Goal: Navigation & Orientation: Find specific page/section

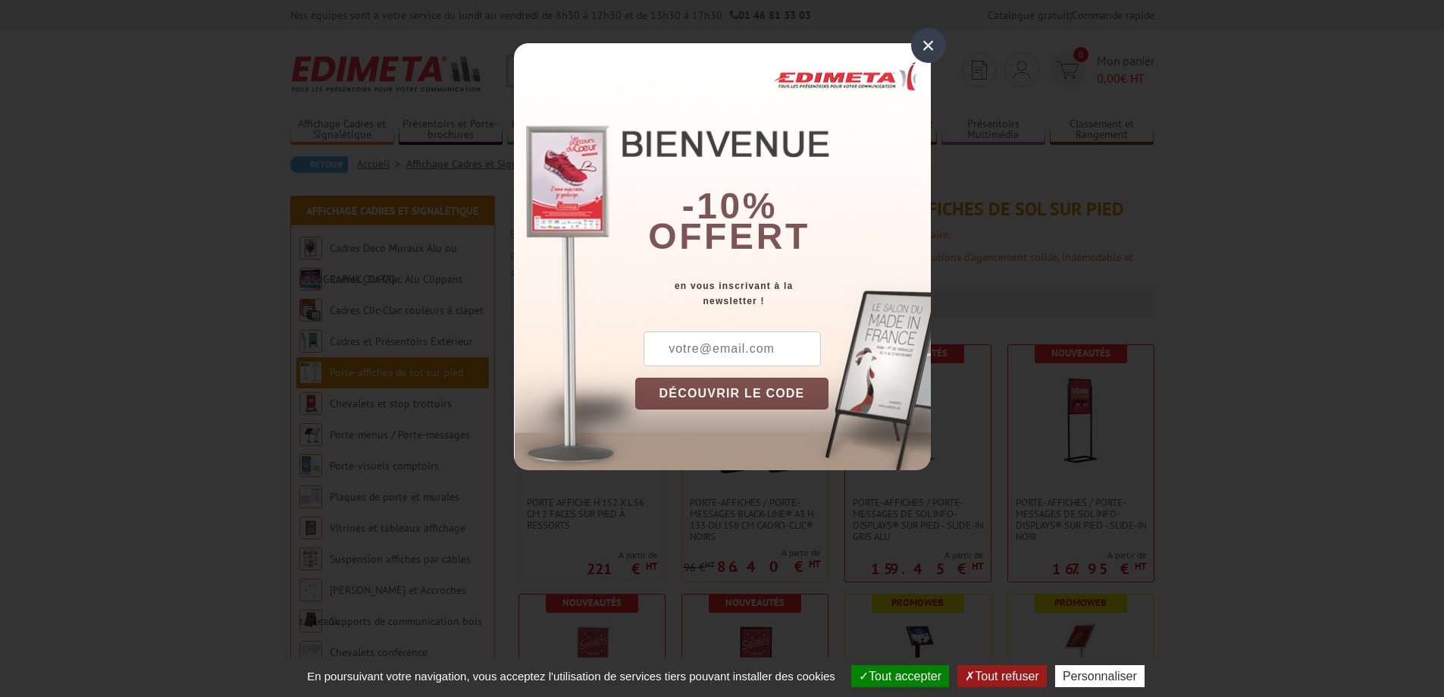
click at [926, 40] on div "×" at bounding box center [928, 45] width 35 height 35
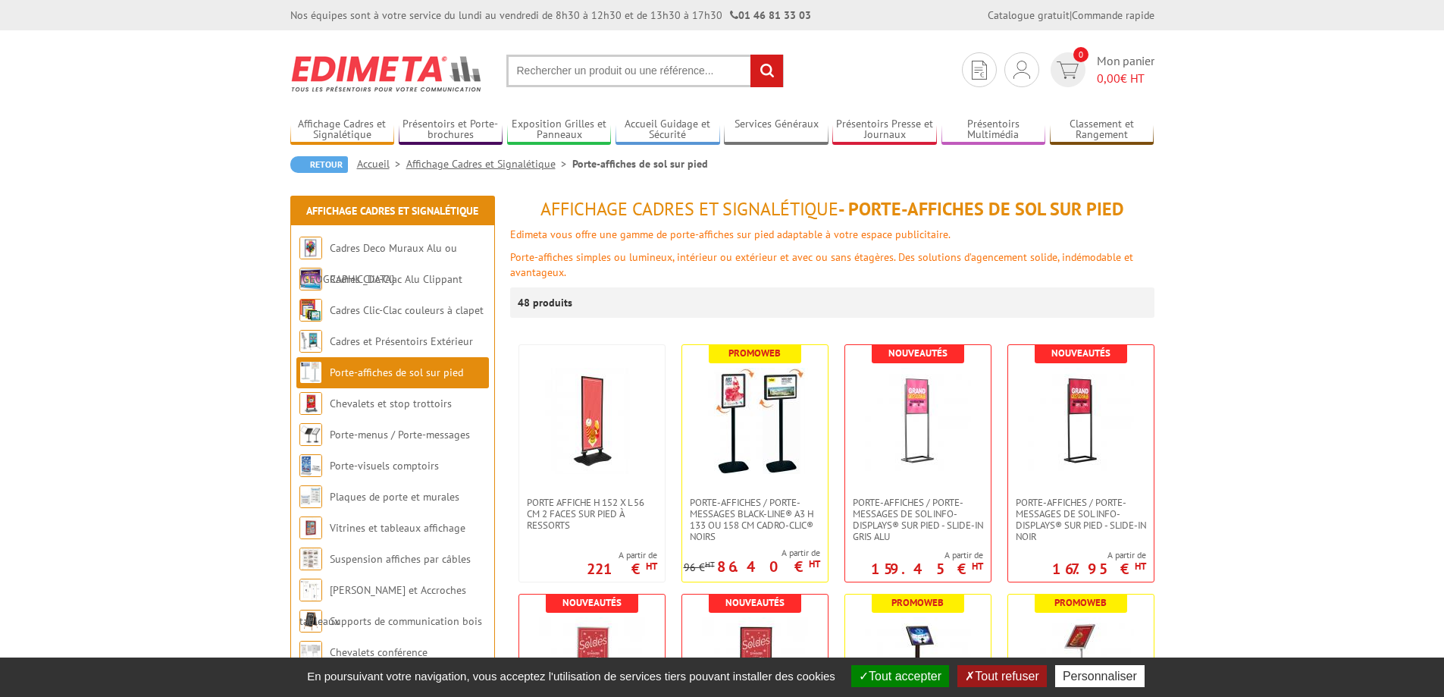
click at [1022, 672] on button "Tout refuser" at bounding box center [1001, 676] width 89 height 22
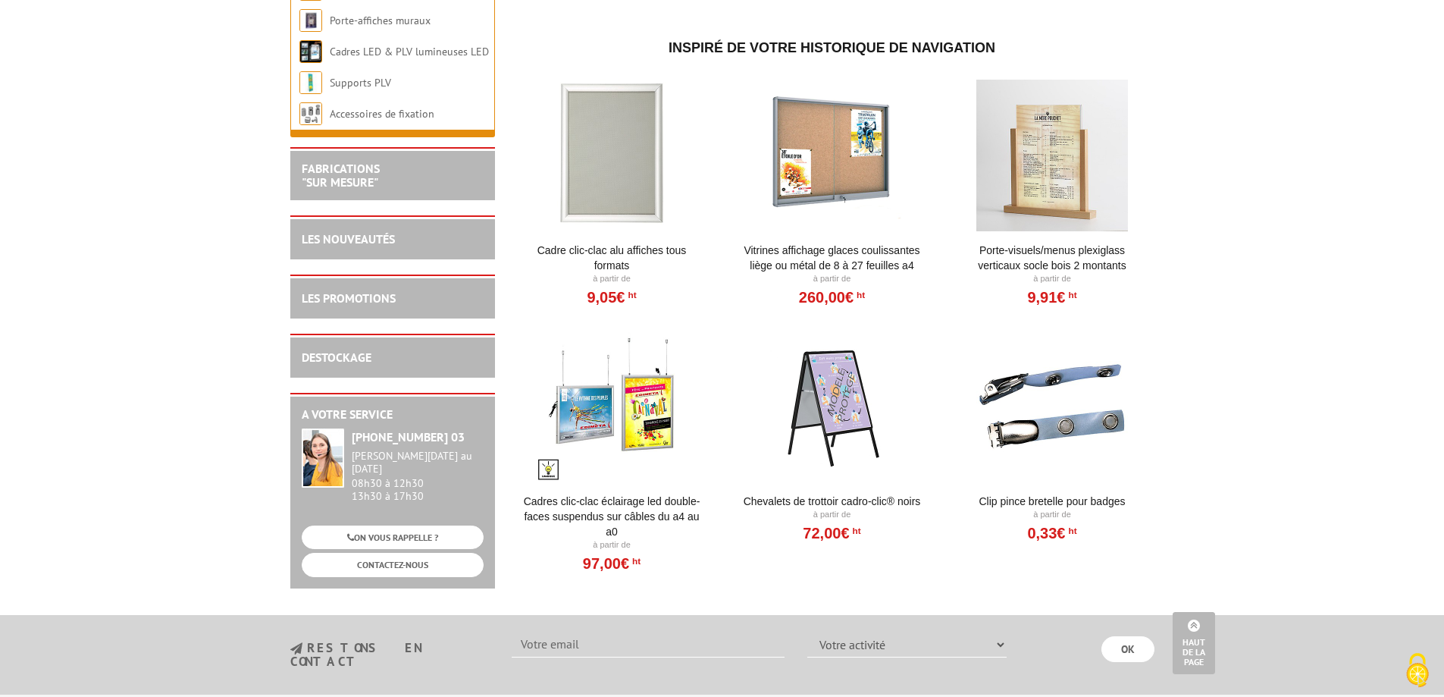
scroll to position [3335, 0]
click at [616, 161] on div at bounding box center [612, 154] width 187 height 152
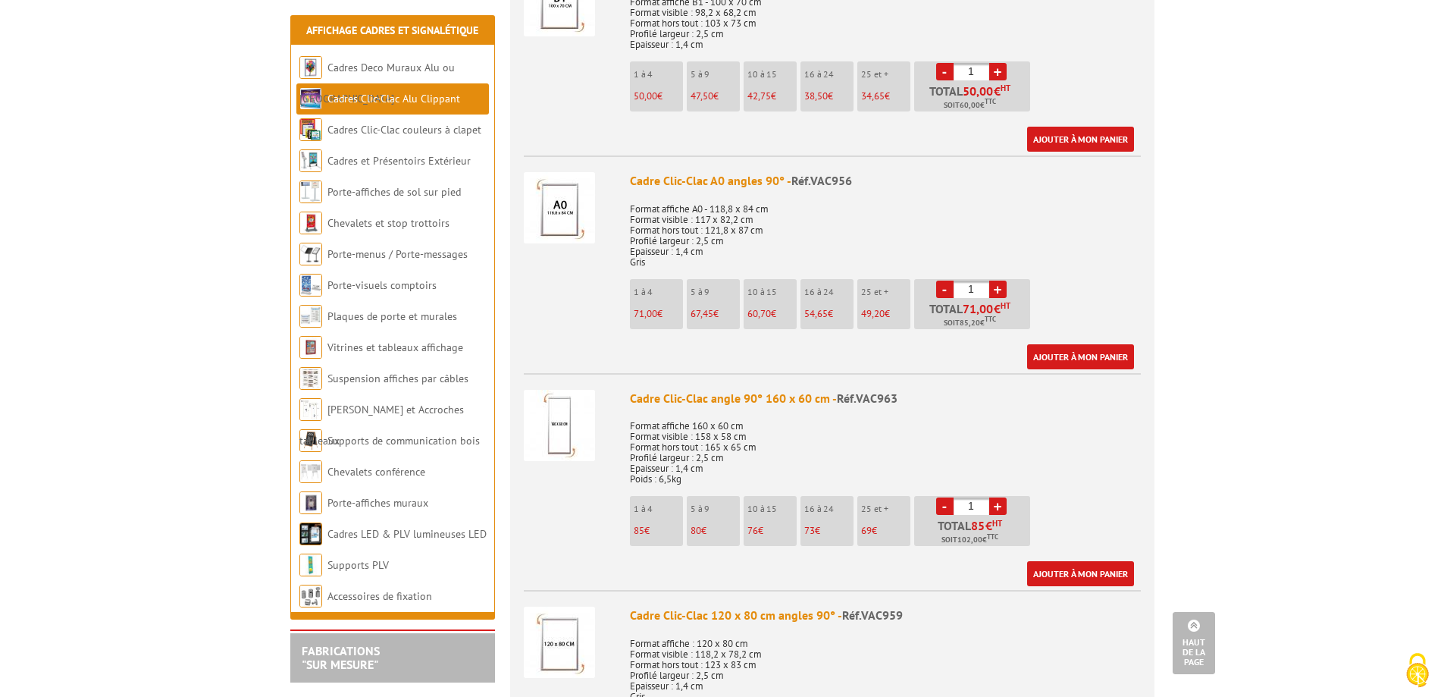
scroll to position [2350, 0]
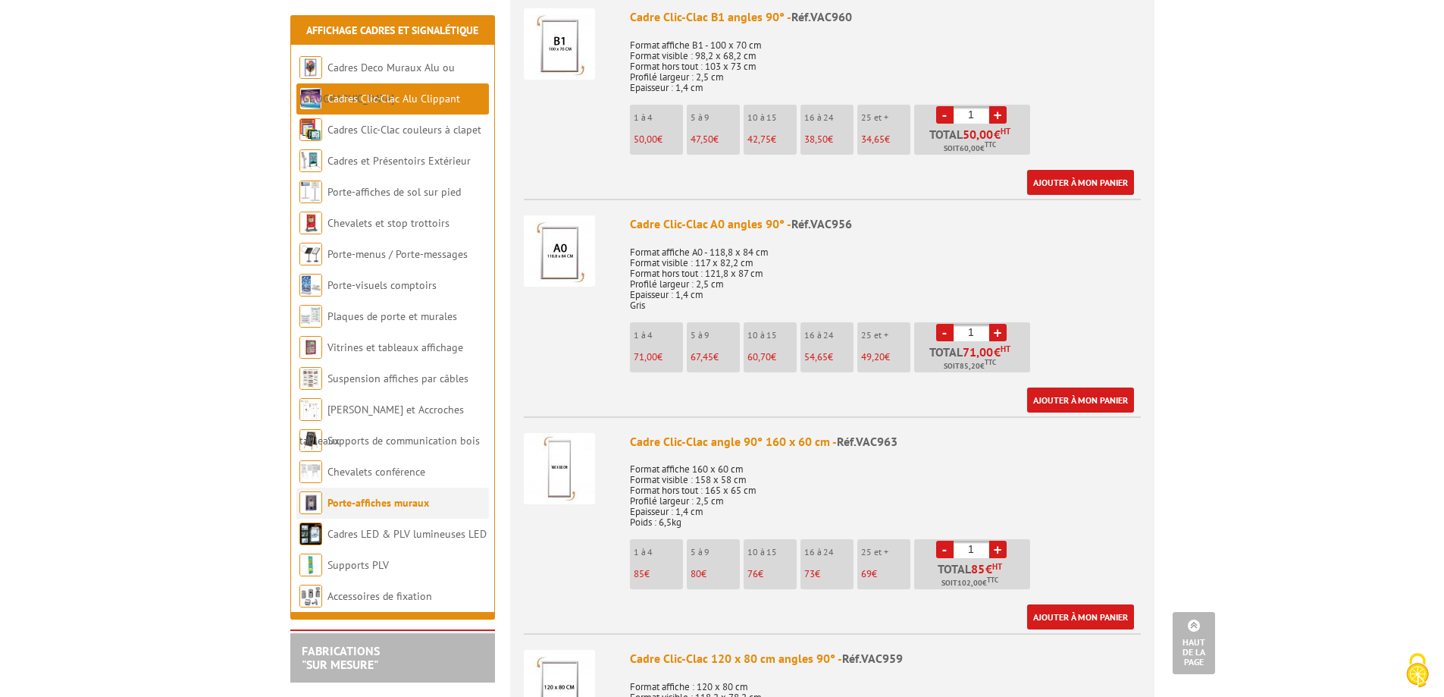
click at [353, 506] on link "Porte-affiches muraux" at bounding box center [378, 503] width 102 height 14
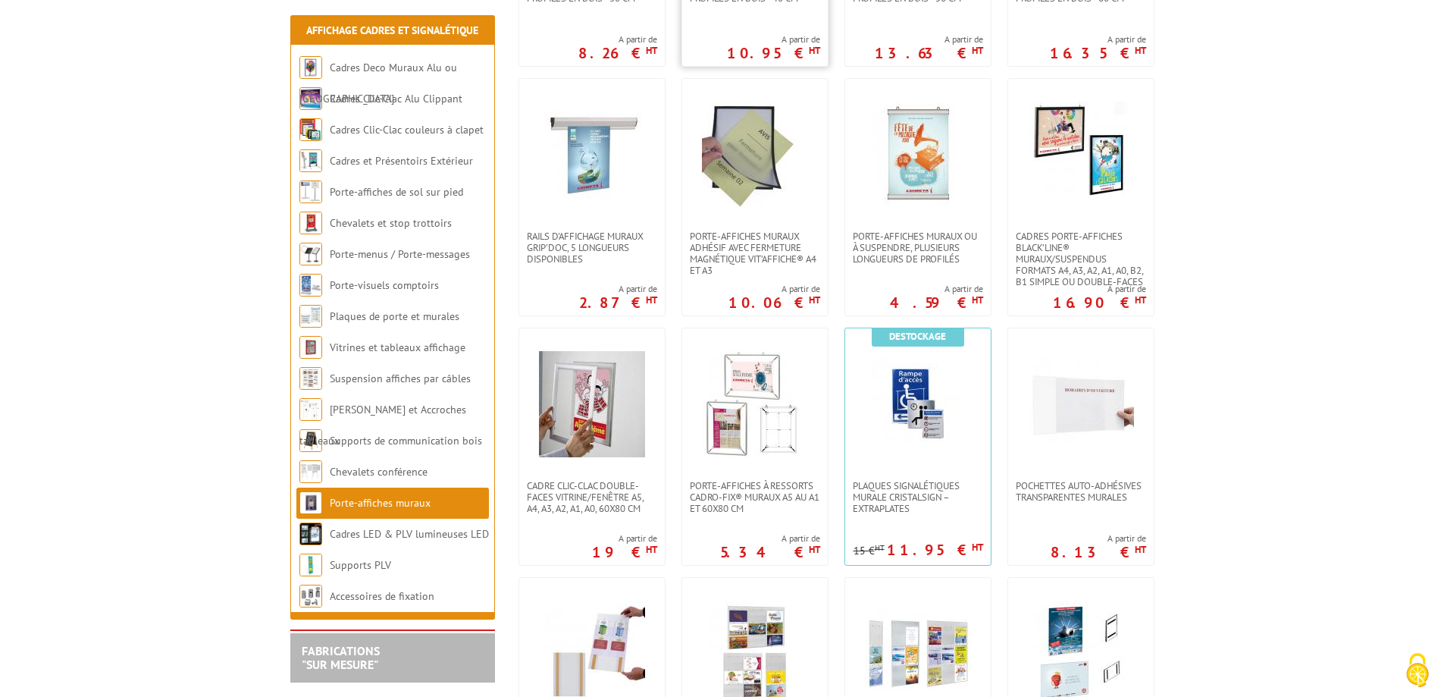
scroll to position [531, 0]
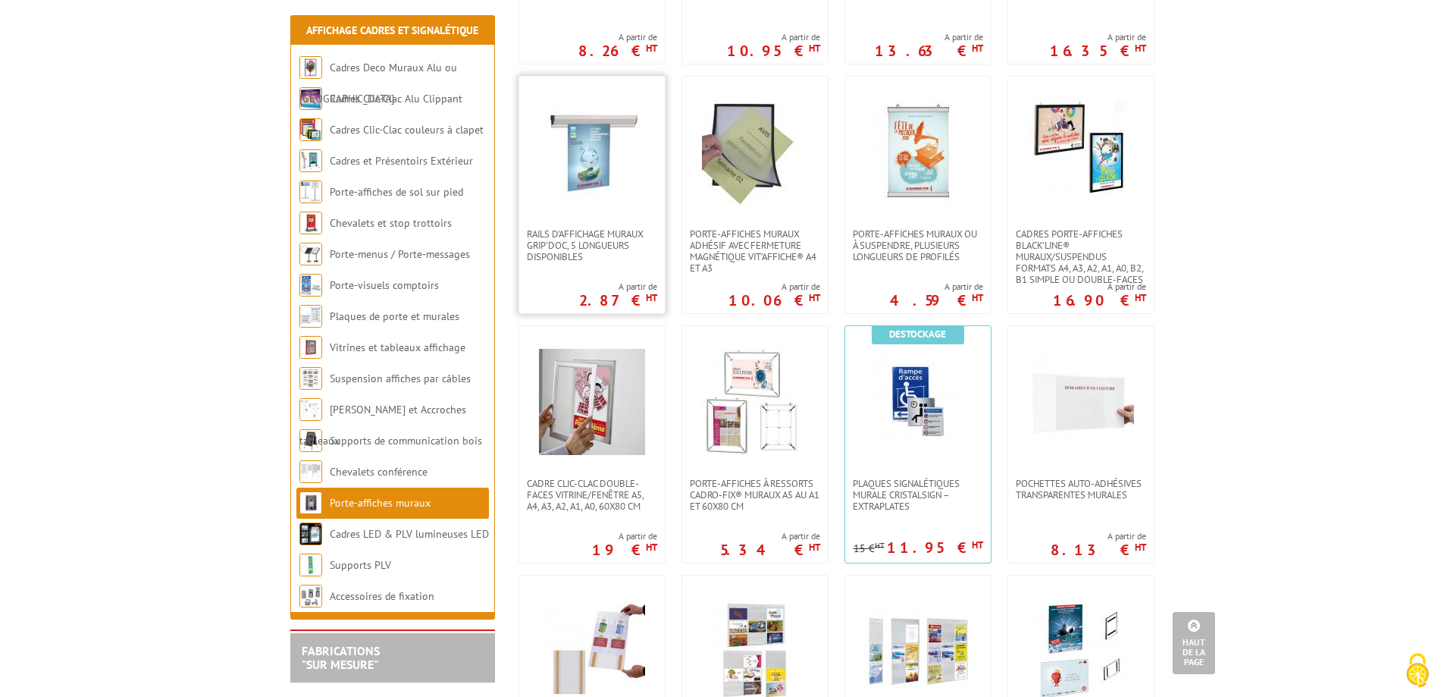
click at [600, 100] on img at bounding box center [592, 152] width 106 height 106
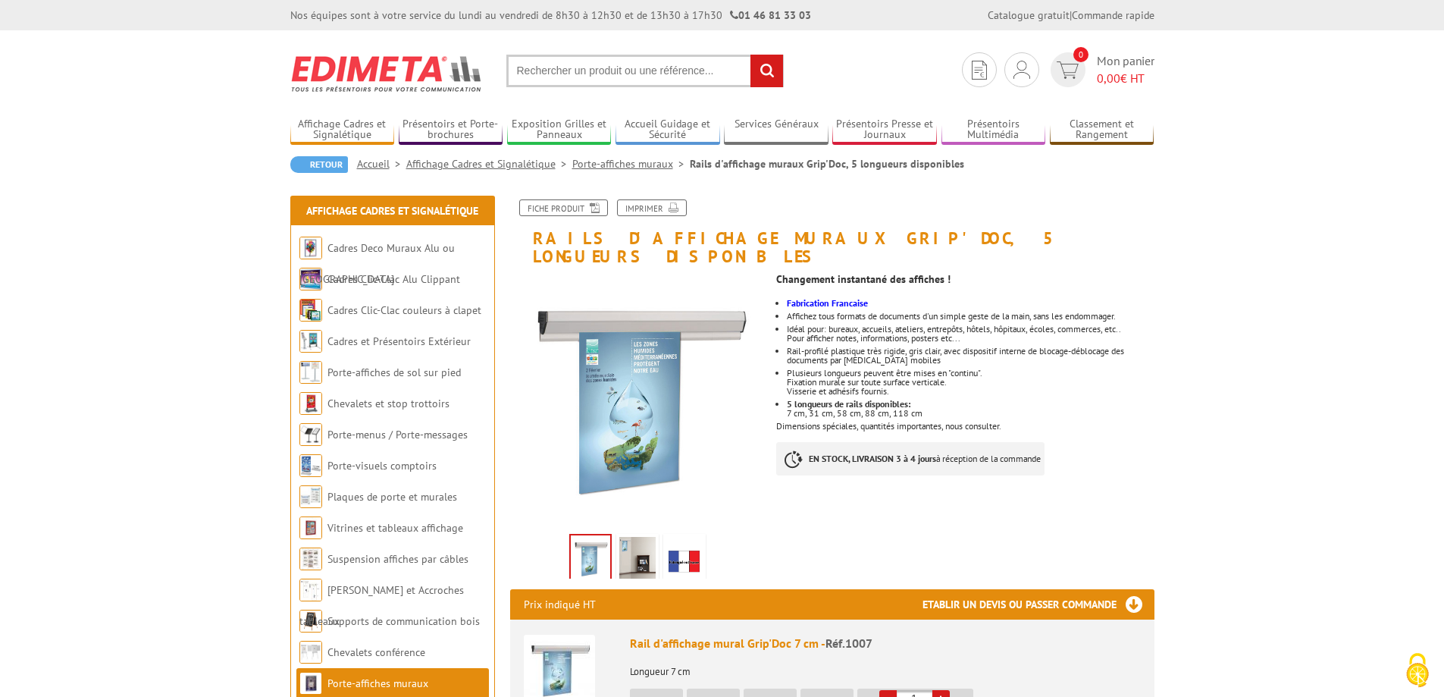
click at [628, 537] on img at bounding box center [637, 560] width 36 height 47
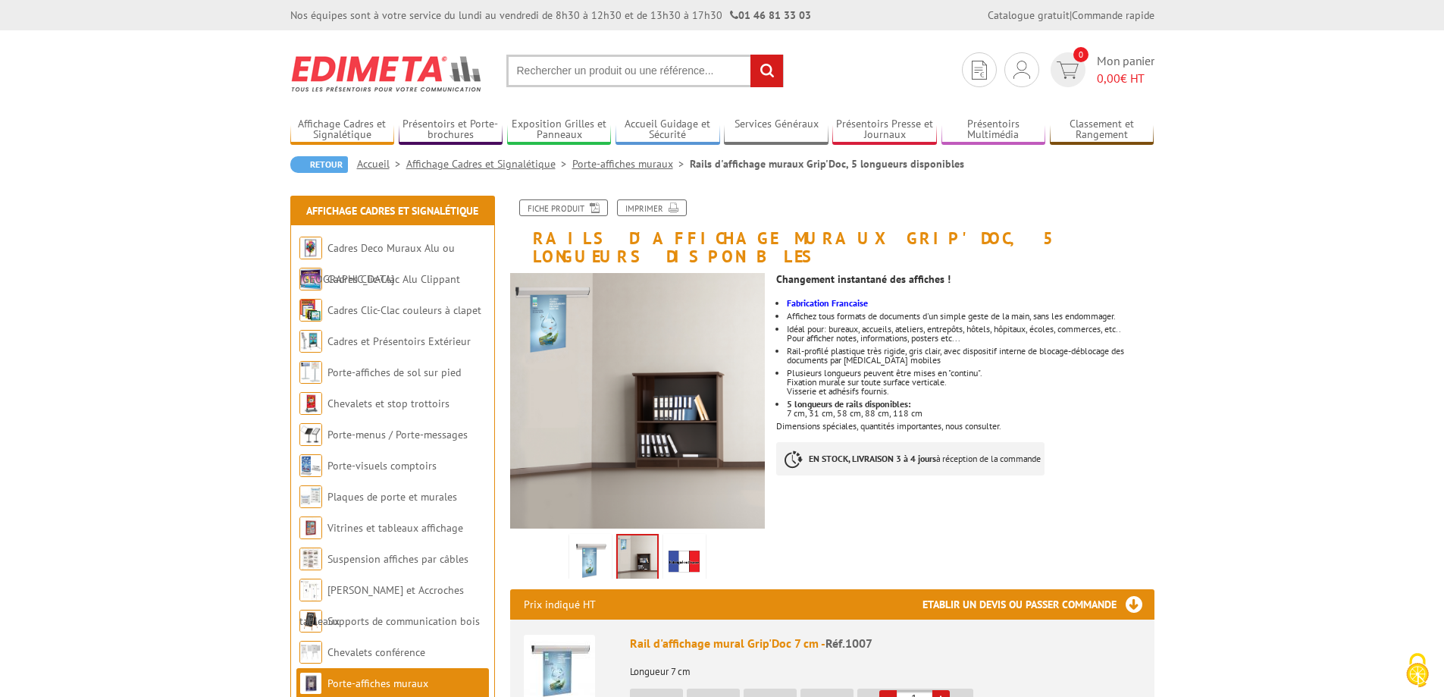
click at [675, 553] on img at bounding box center [684, 560] width 36 height 47
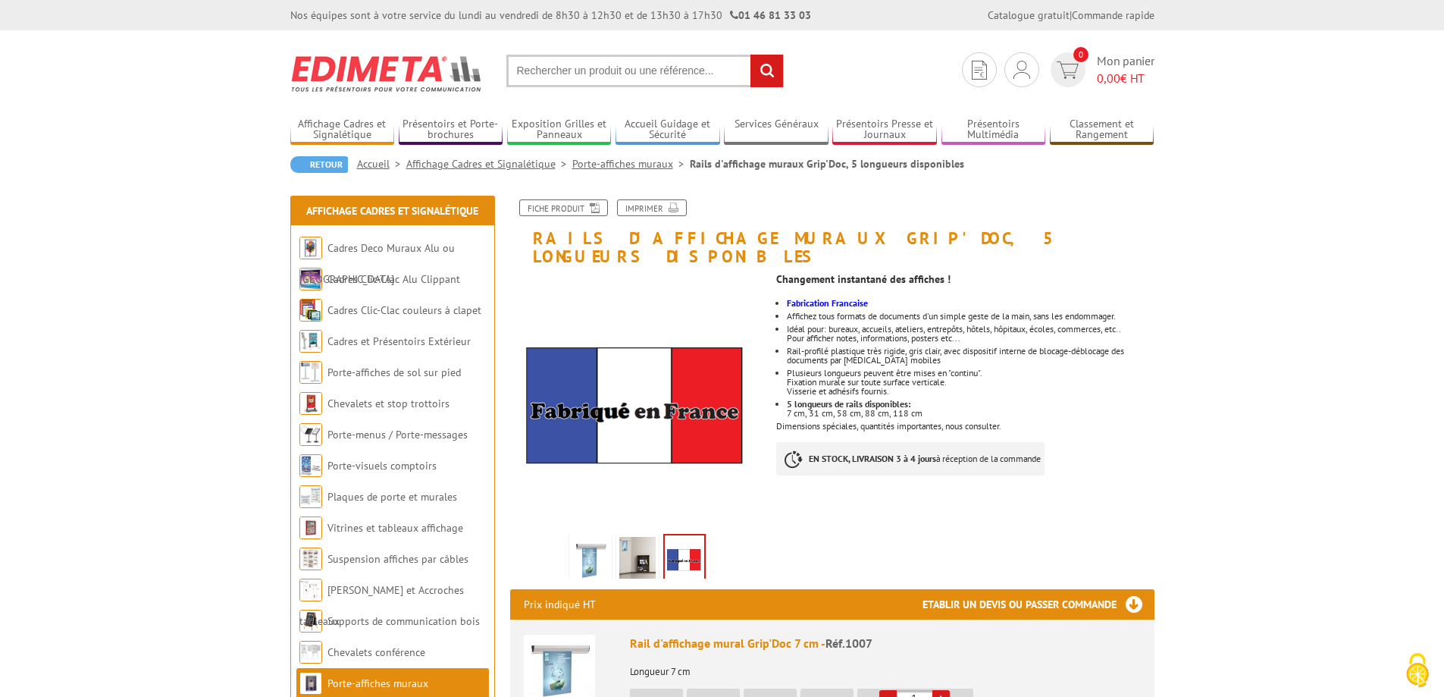
click at [631, 547] on img at bounding box center [637, 560] width 36 height 47
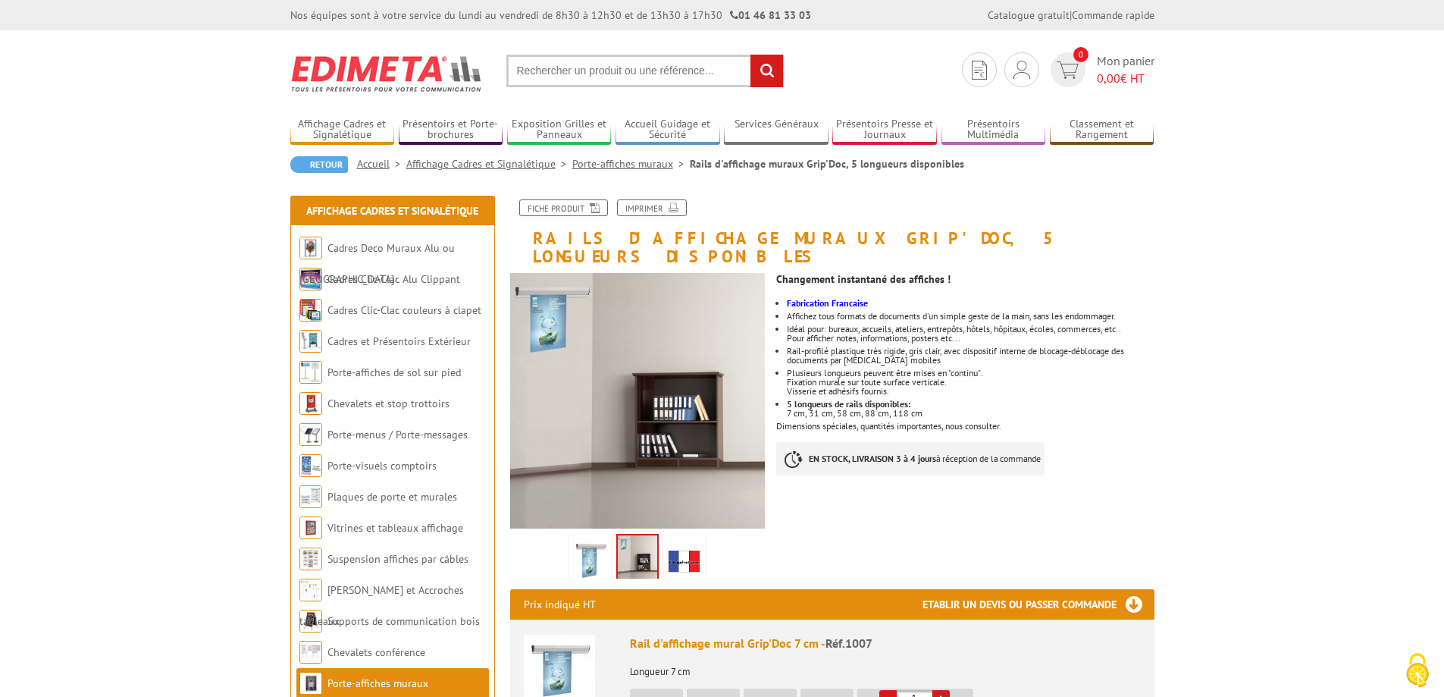
click at [589, 538] on img at bounding box center [590, 560] width 36 height 47
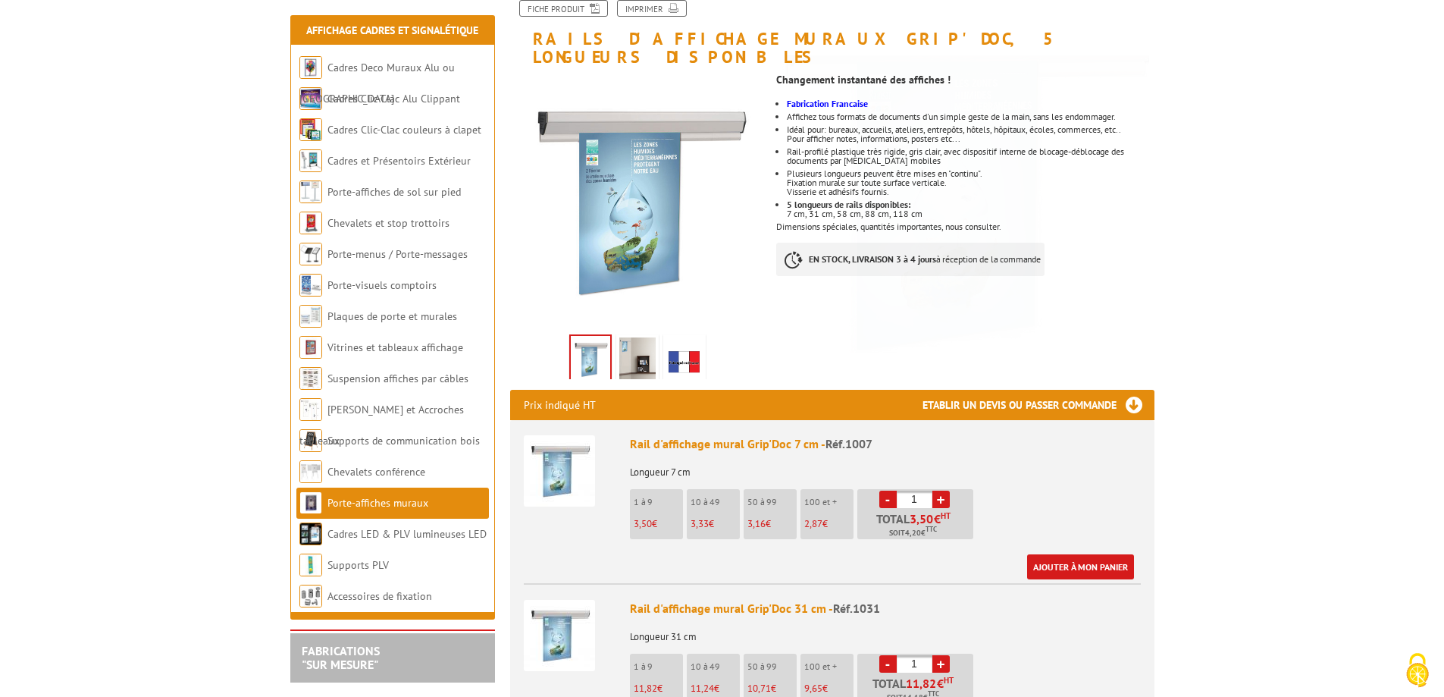
scroll to position [227, 0]
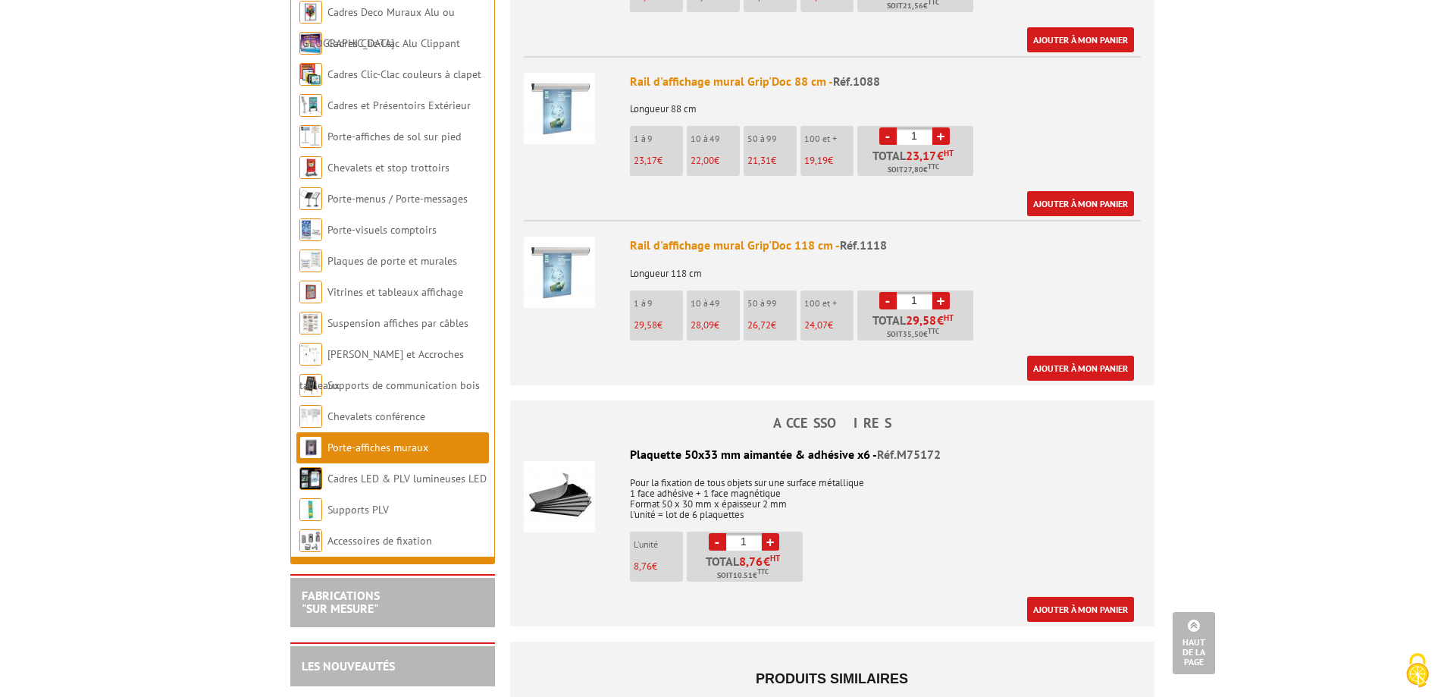
scroll to position [1061, 0]
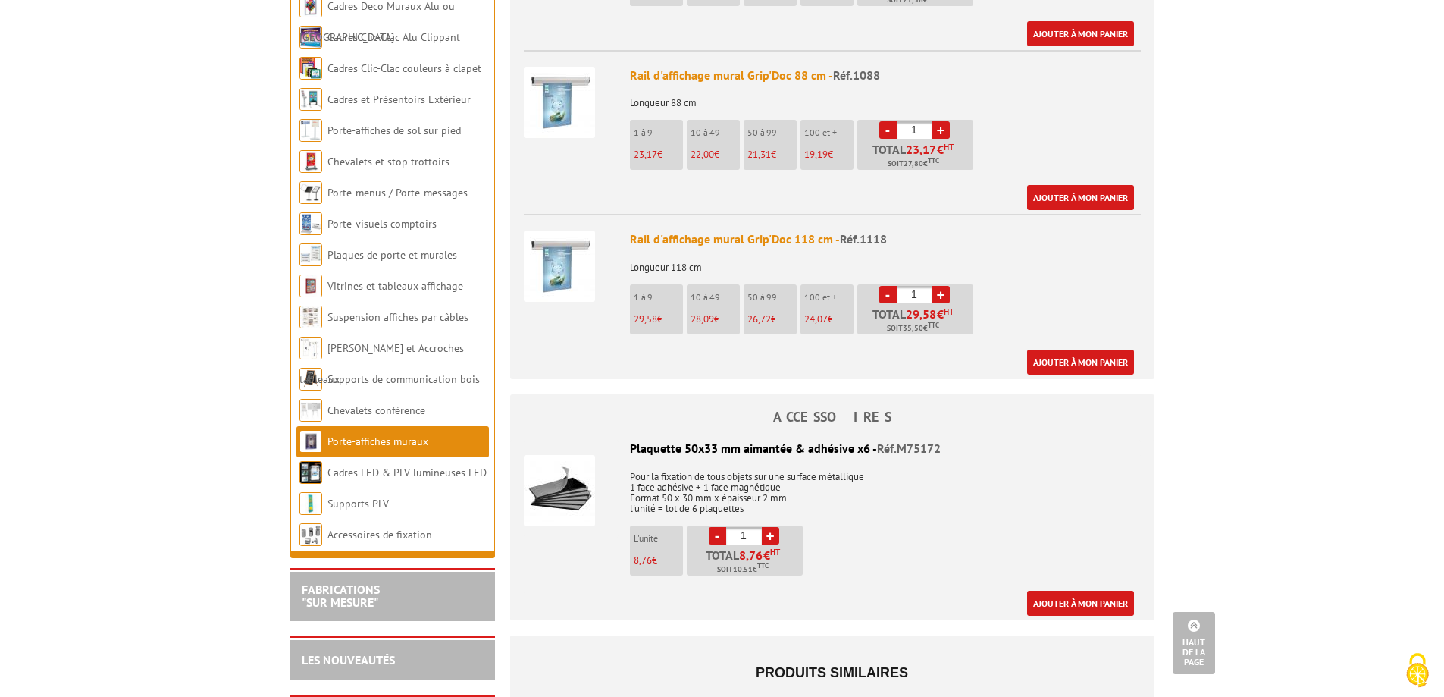
click at [550, 230] on img at bounding box center [559, 265] width 71 height 71
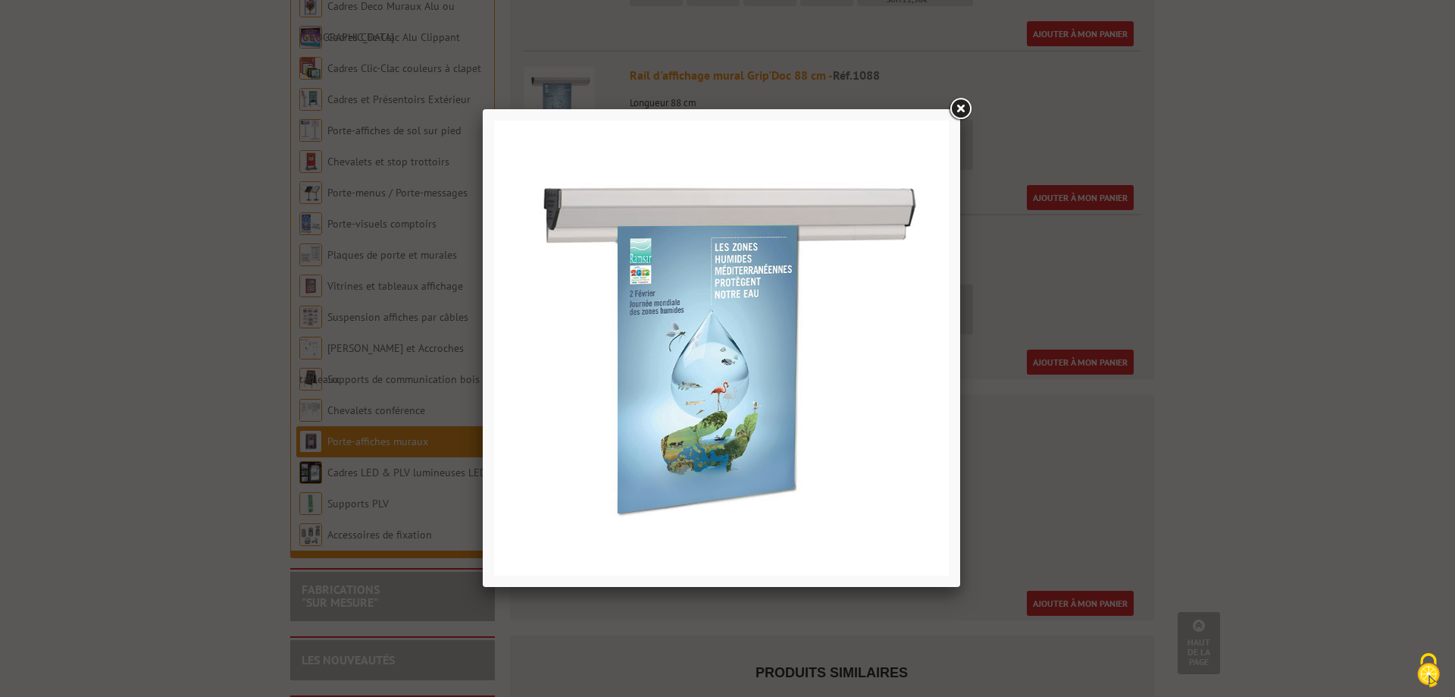
click at [965, 103] on link at bounding box center [960, 109] width 27 height 27
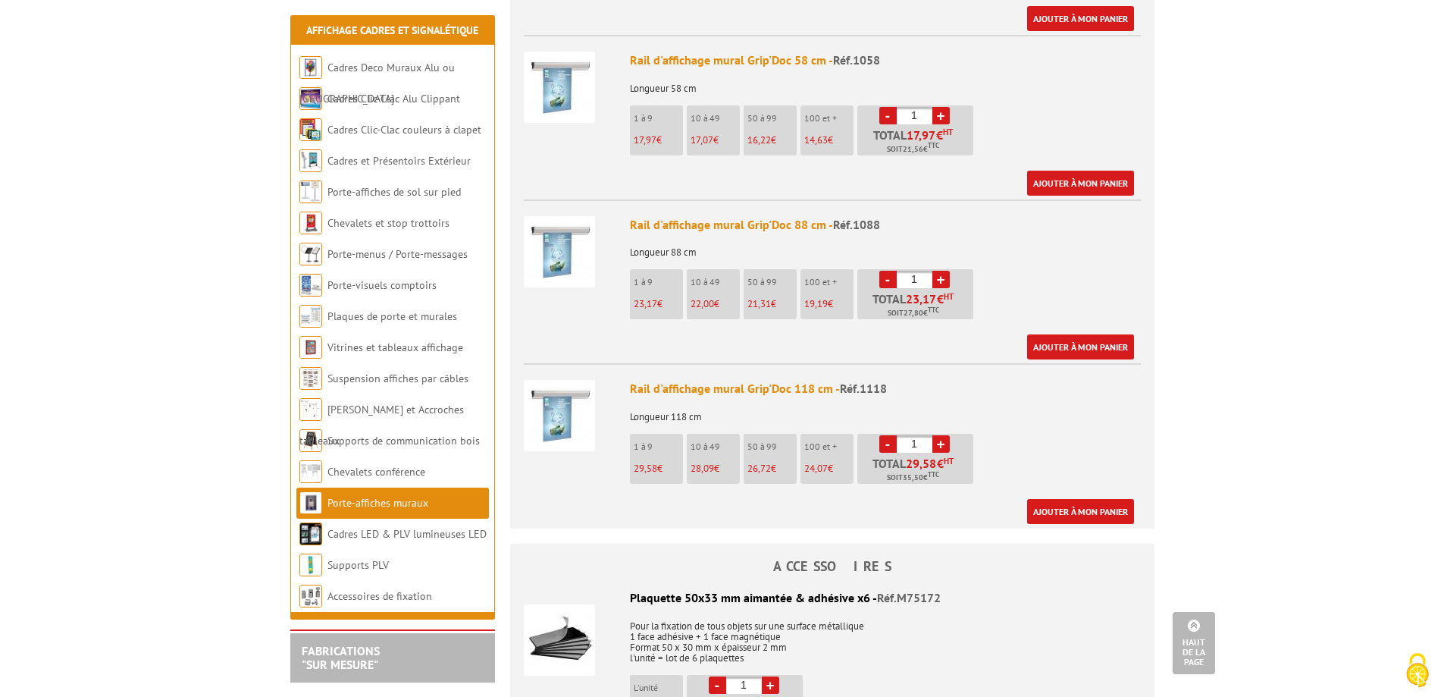
scroll to position [834, 0]
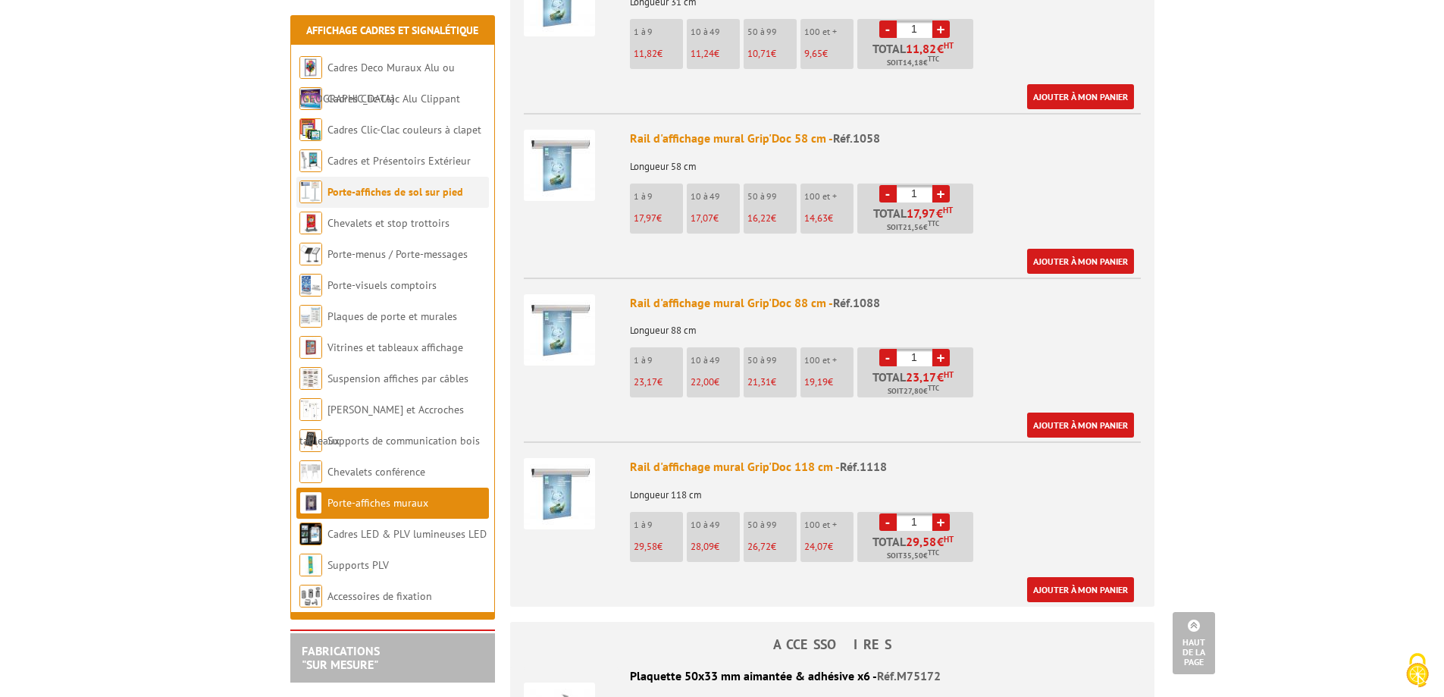
click at [349, 191] on link "Porte-affiches de sol sur pied" at bounding box center [395, 192] width 136 height 14
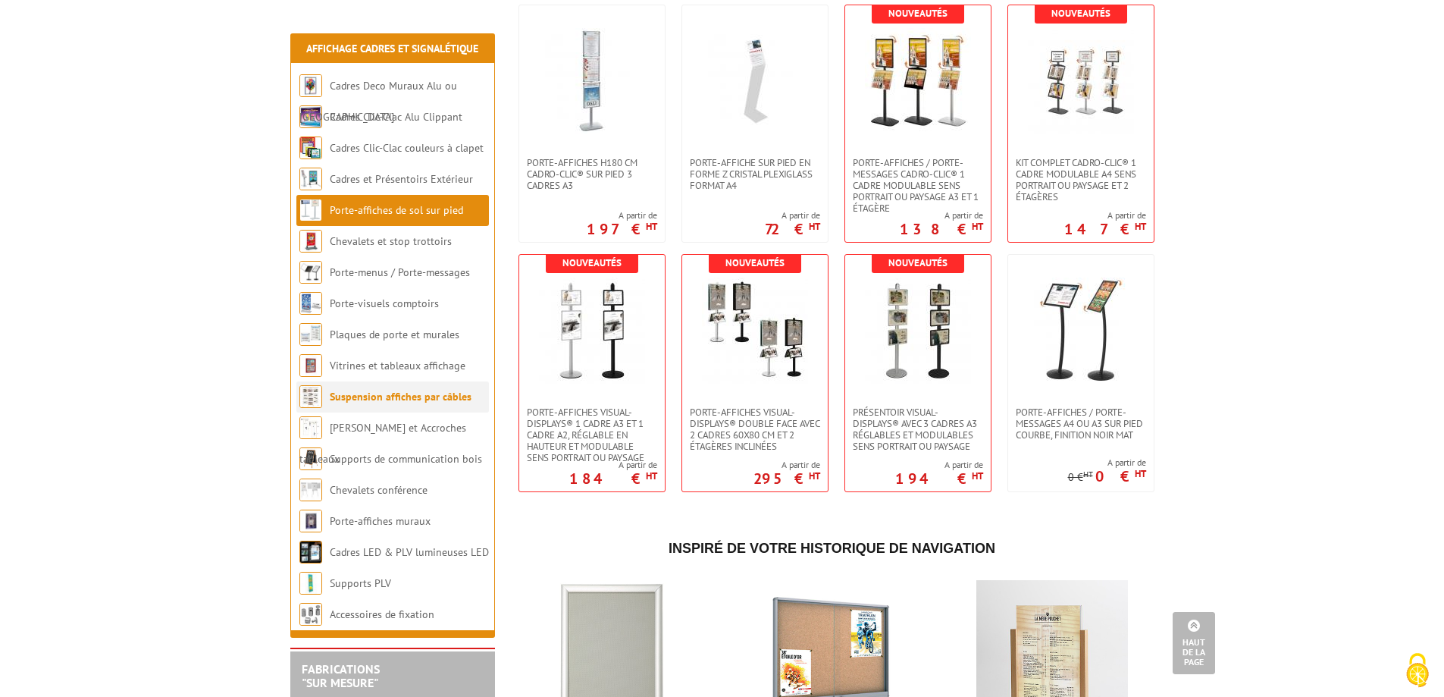
scroll to position [2805, 0]
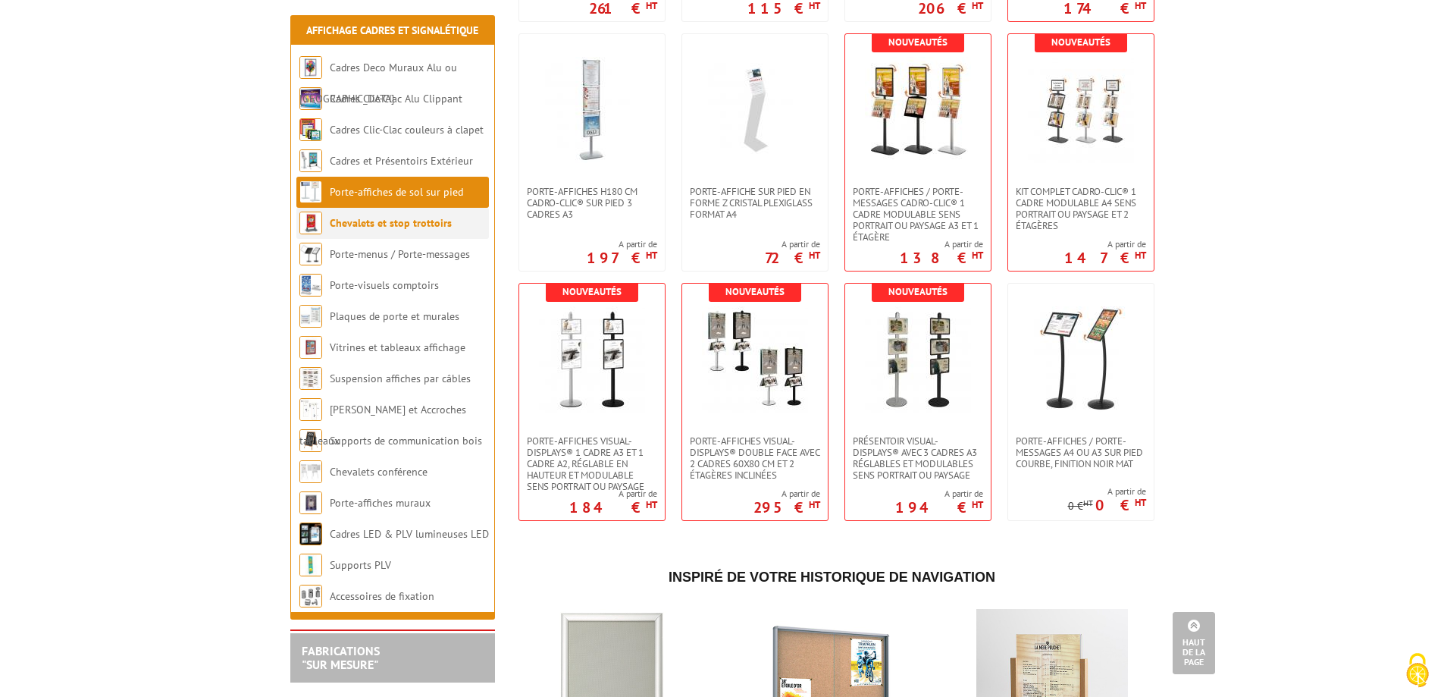
click at [360, 221] on link "Chevalets et stop trottoirs" at bounding box center [391, 223] width 122 height 14
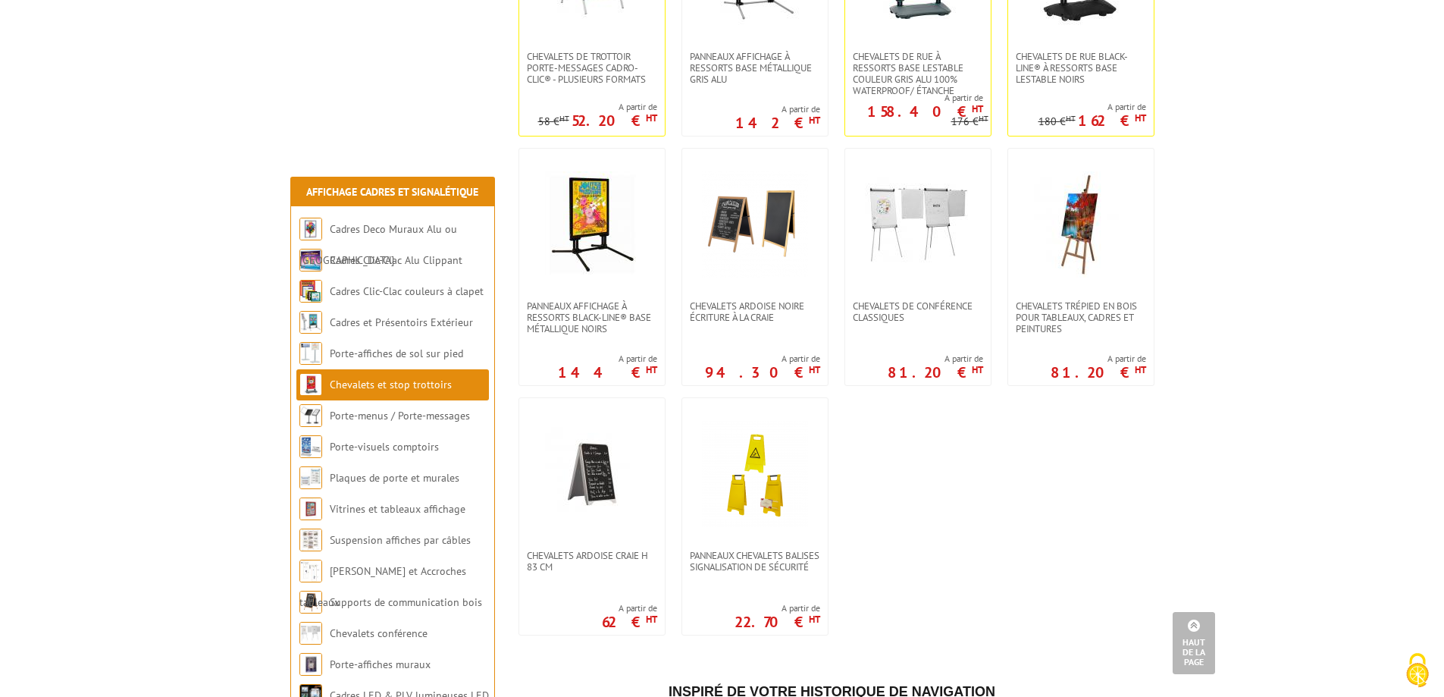
scroll to position [985, 0]
